Goal: Information Seeking & Learning: Learn about a topic

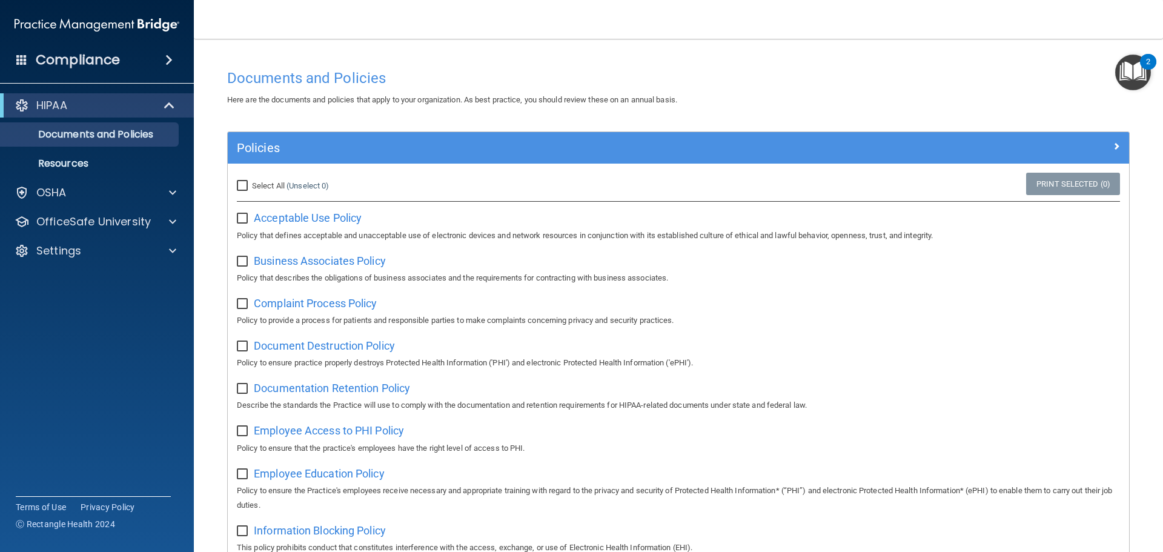
click at [156, 60] on div "Compliance" at bounding box center [97, 60] width 194 height 27
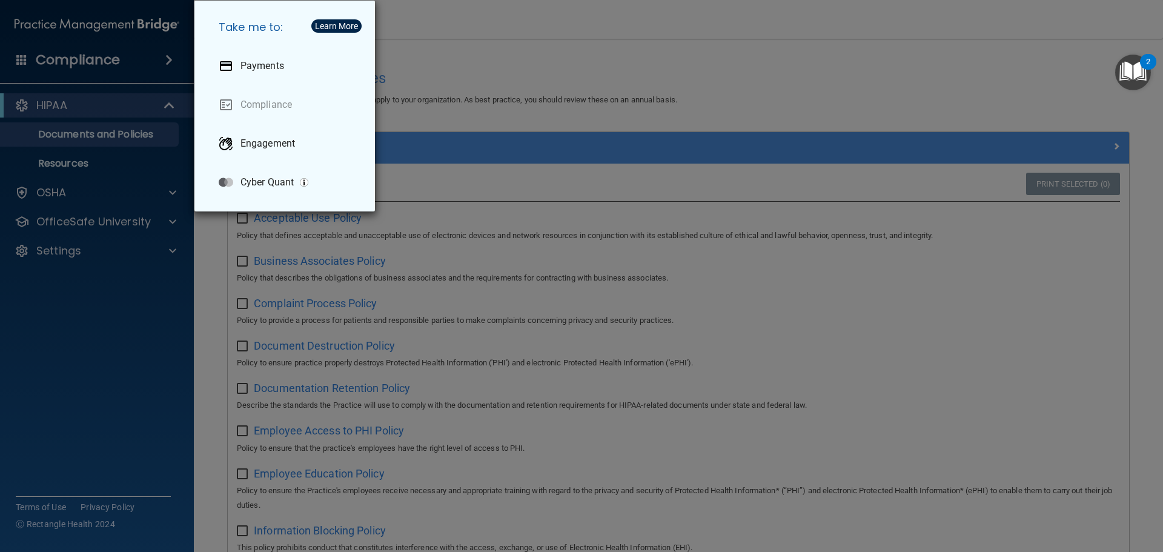
click at [88, 383] on div "Take me to: Payments Compliance Engagement Cyber Quant" at bounding box center [581, 276] width 1163 height 552
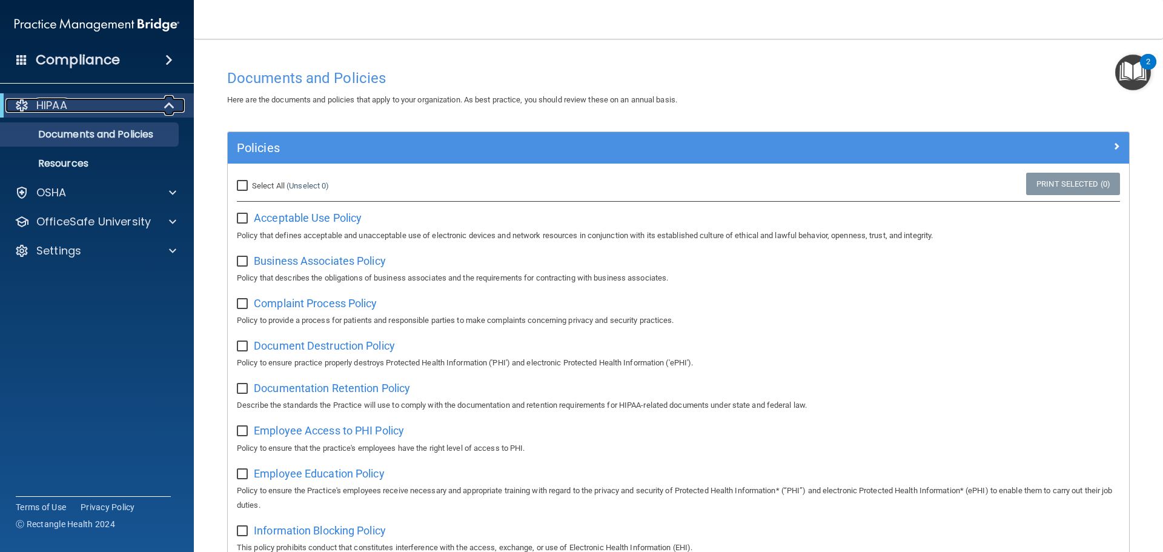
click at [160, 107] on div at bounding box center [170, 105] width 30 height 15
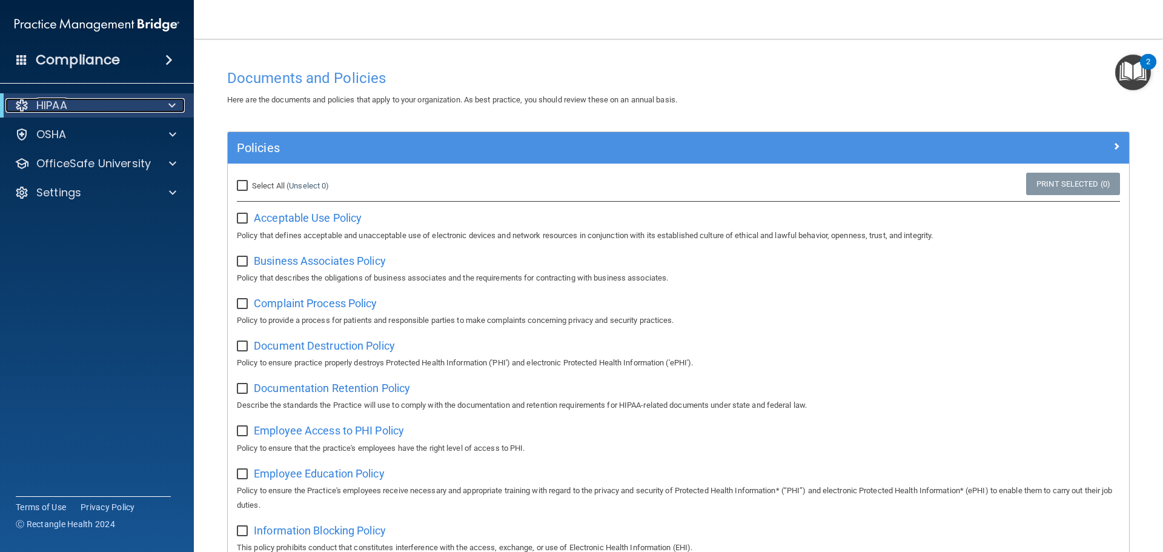
click at [161, 107] on div at bounding box center [170, 105] width 30 height 15
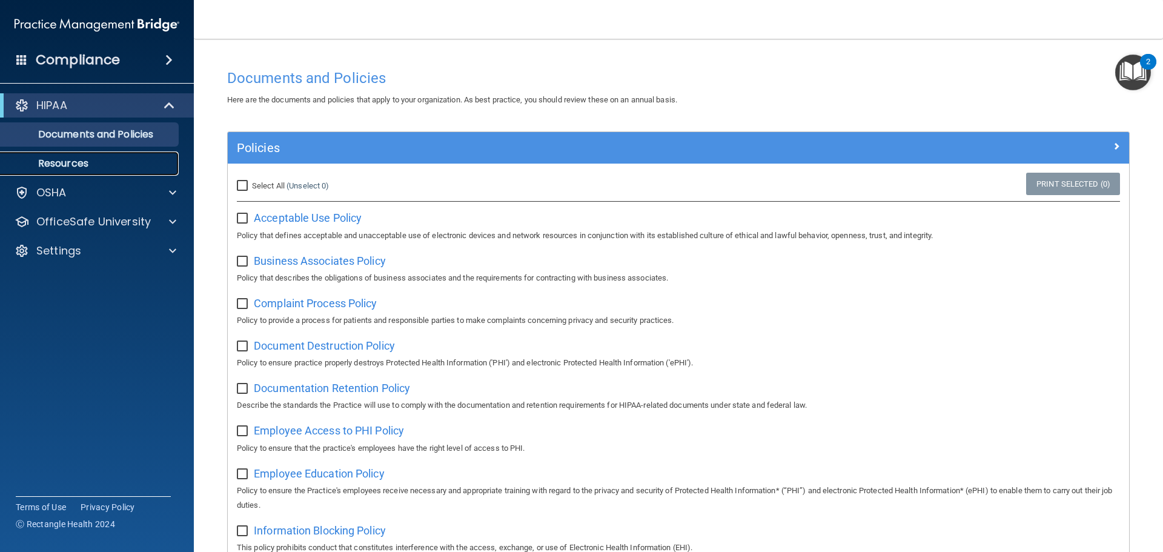
click at [67, 170] on link "Resources" at bounding box center [83, 163] width 191 height 24
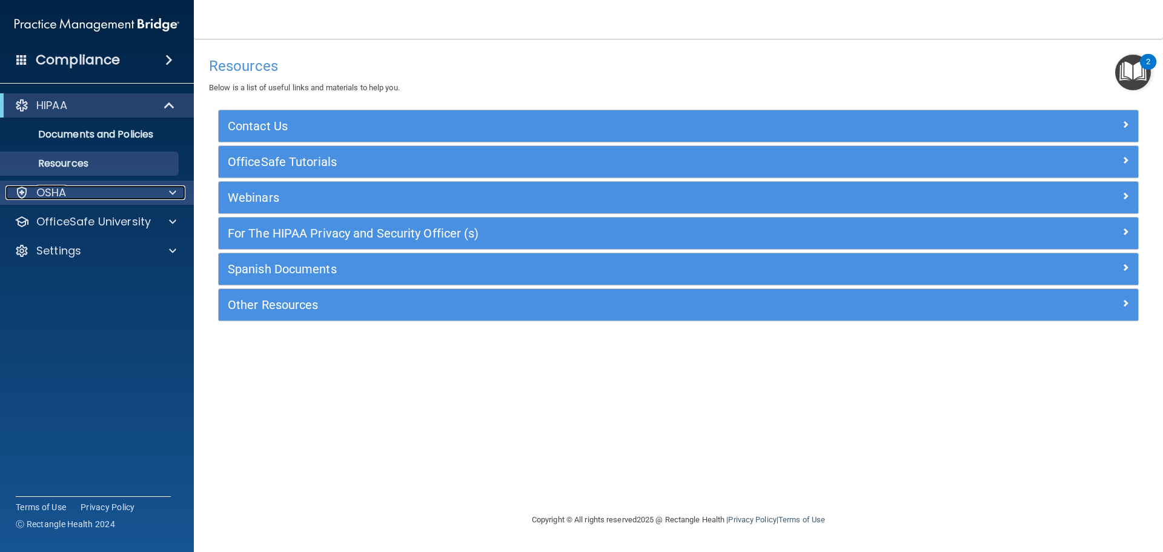
click at [56, 192] on p "OSHA" at bounding box center [51, 192] width 30 height 15
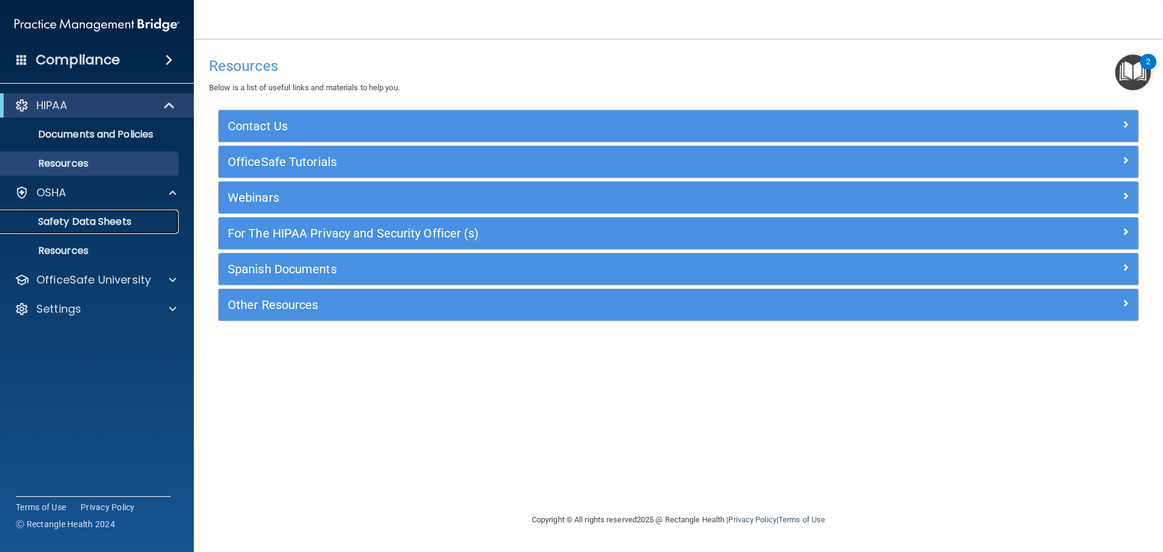
click at [73, 223] on p "Safety Data Sheets" at bounding box center [90, 222] width 165 height 12
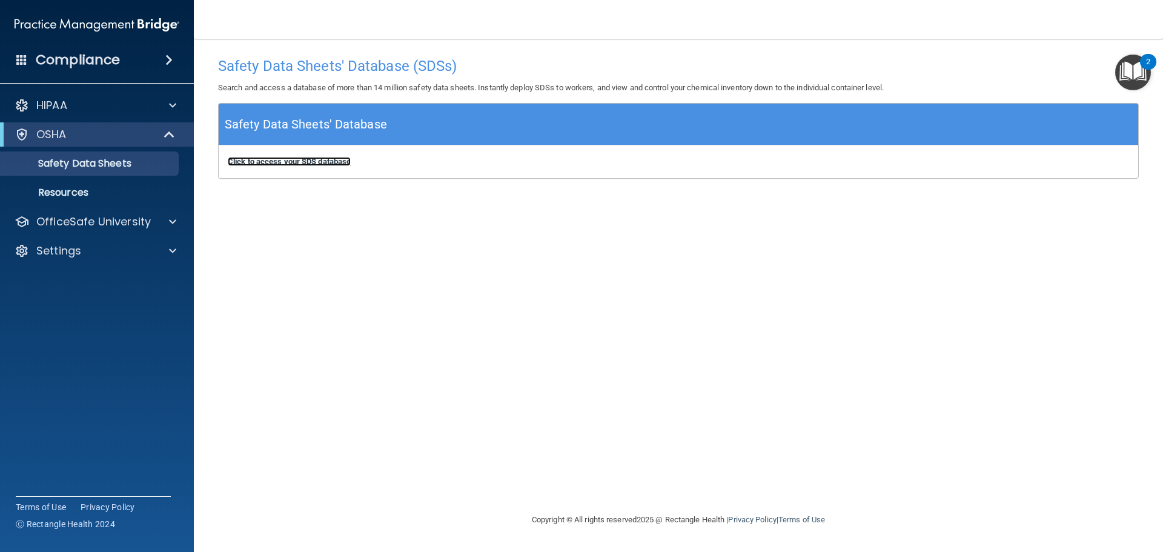
click at [263, 159] on b "Click to access your SDS database" at bounding box center [289, 161] width 123 height 9
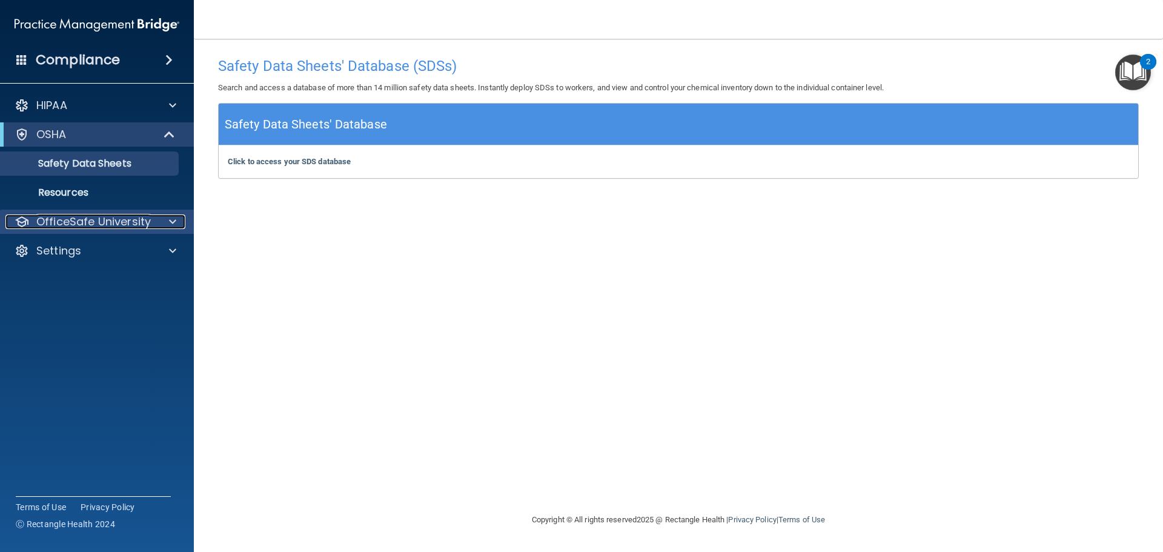
click at [133, 226] on p "OfficeSafe University" at bounding box center [93, 221] width 114 height 15
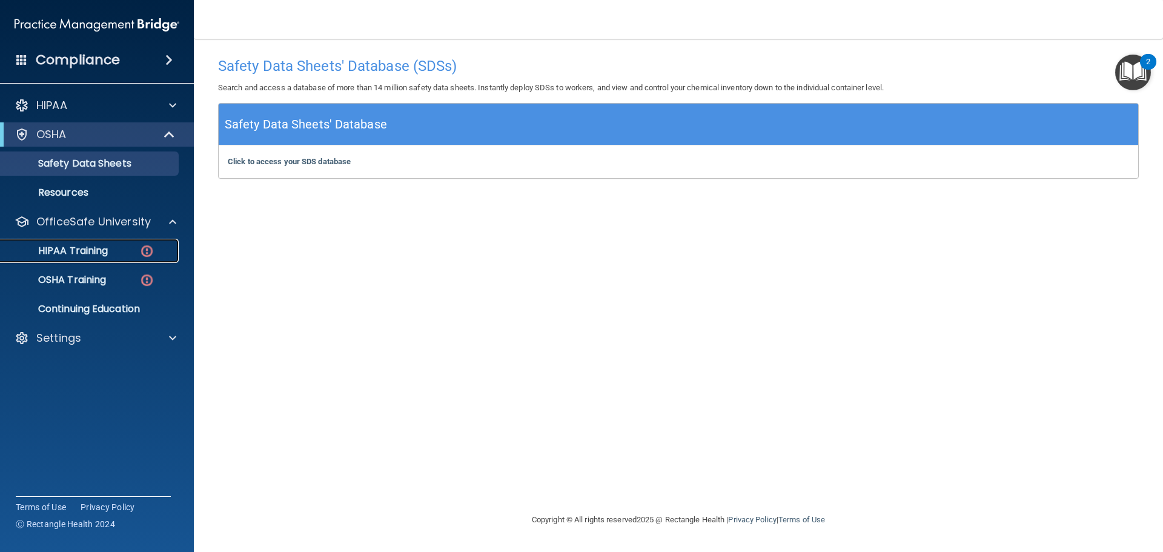
click at [79, 250] on p "HIPAA Training" at bounding box center [58, 251] width 100 height 12
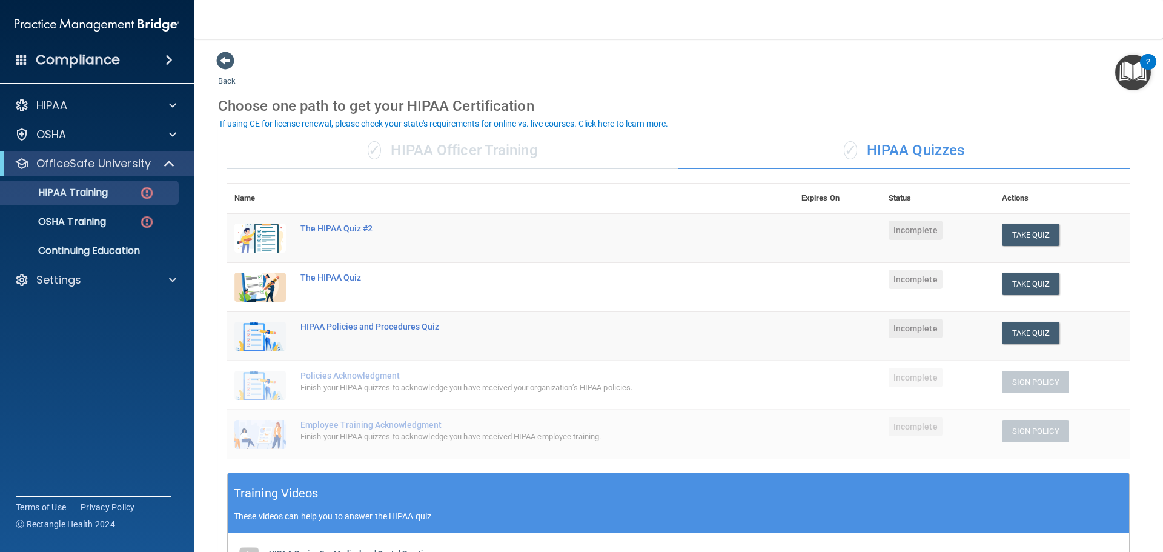
click at [421, 148] on div "✓ HIPAA Officer Training" at bounding box center [452, 151] width 451 height 36
